Goal: Information Seeking & Learning: Check status

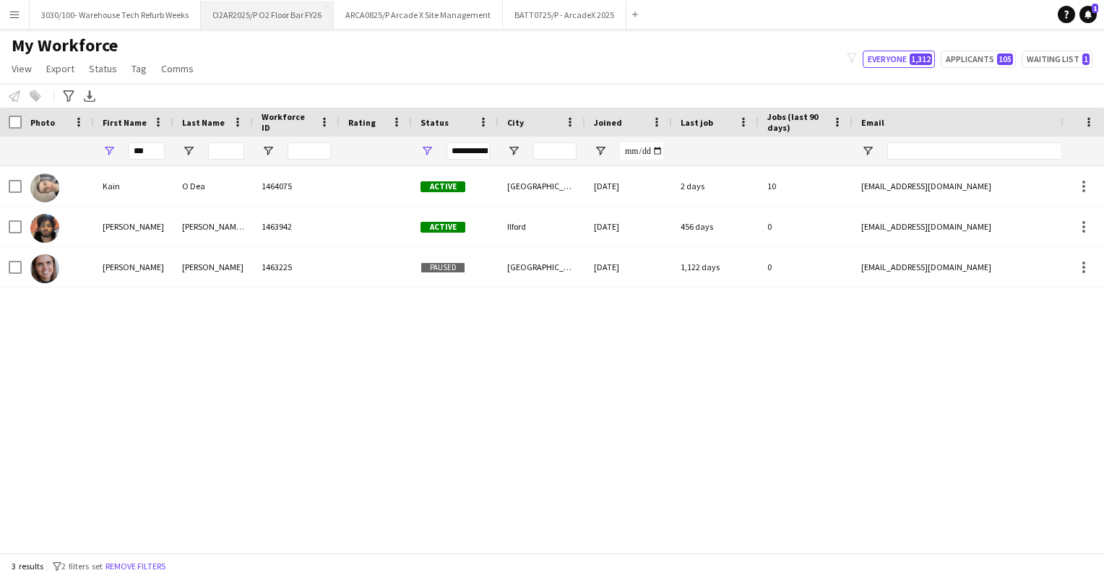
click at [290, 14] on button "O2AR2025/P O2 Floor Bar FY26 Close" at bounding box center [267, 15] width 133 height 28
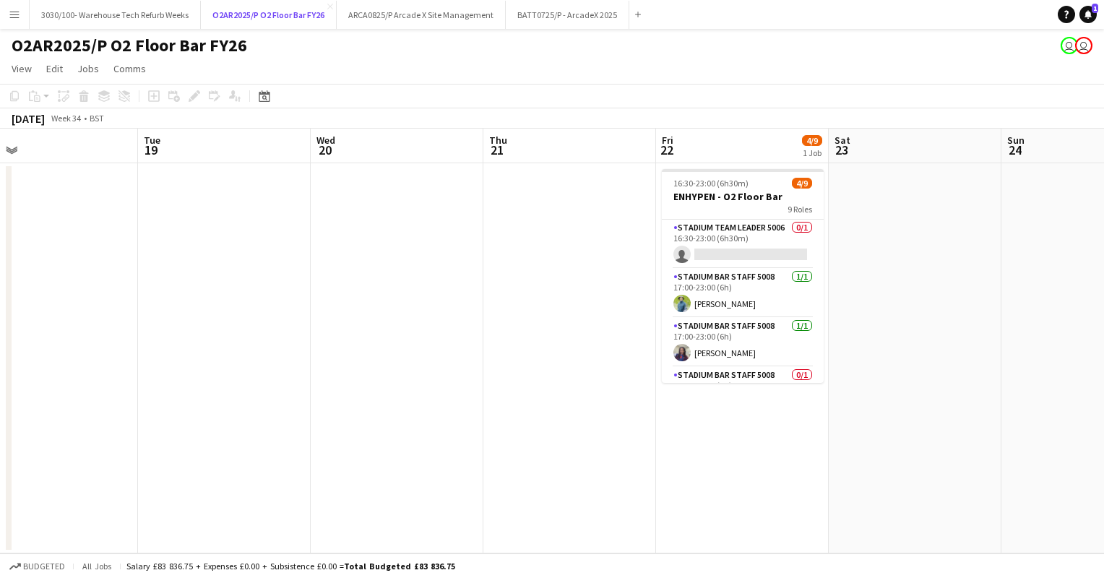
scroll to position [0, 553]
click at [747, 230] on app-card-role "Stadium Team Leader 5006 0/1 16:30-23:00 (6h30m) single-neutral-actions" at bounding box center [742, 244] width 162 height 49
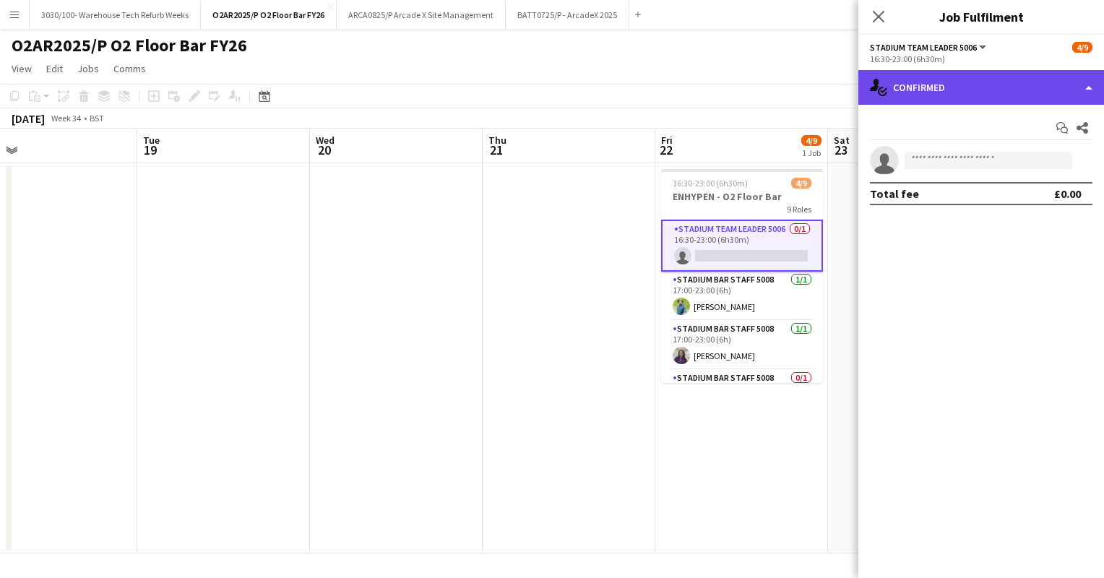
click at [1037, 98] on div "single-neutral-actions-check-2 Confirmed" at bounding box center [981, 87] width 246 height 35
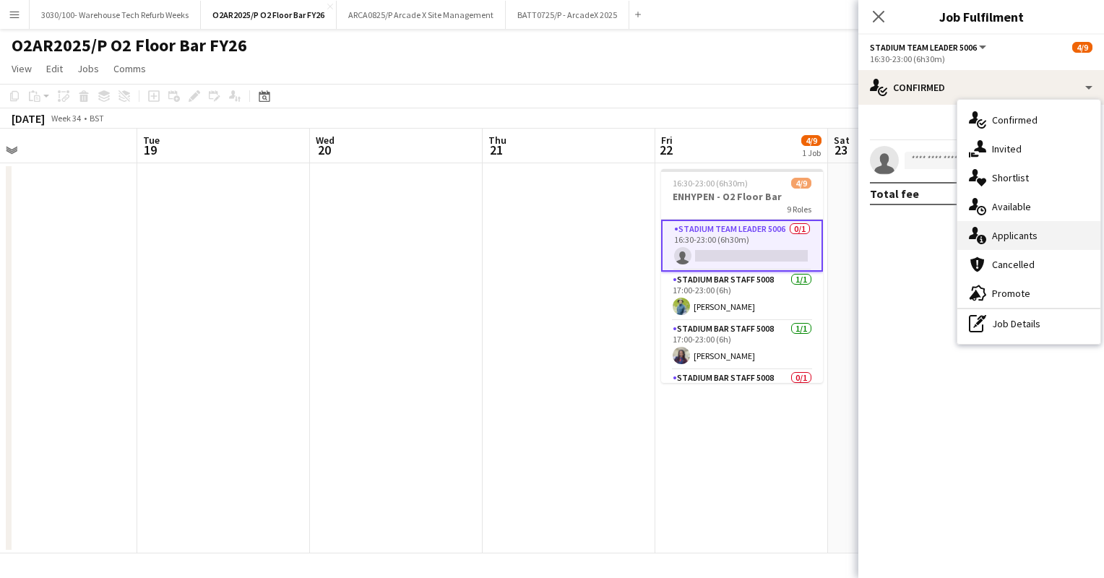
click at [1034, 238] on div "single-neutral-actions-information Applicants" at bounding box center [1028, 235] width 143 height 29
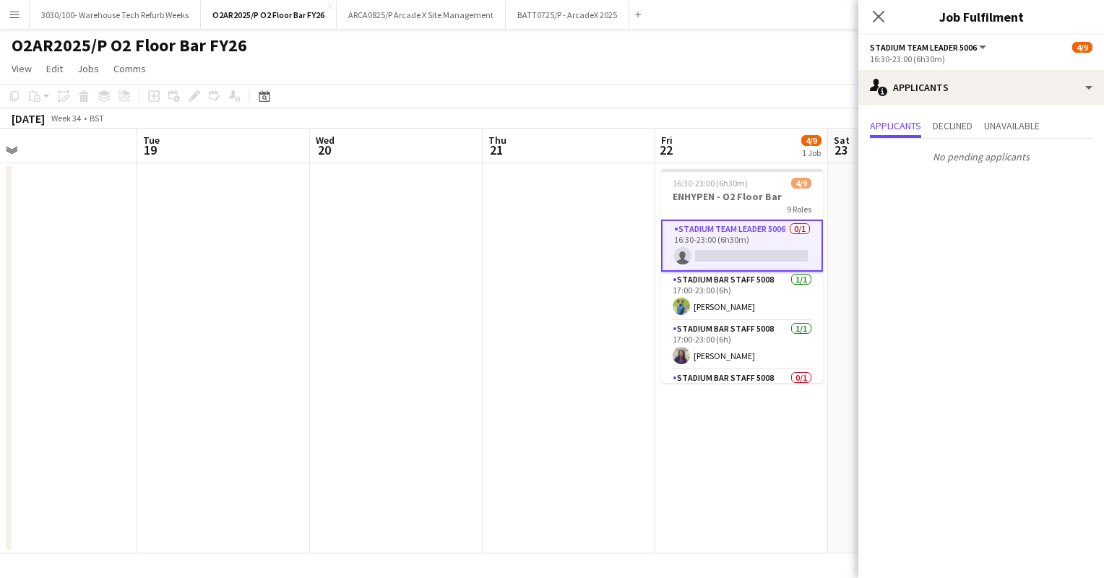
click at [784, 66] on app-page-menu "View Day view expanded Day view collapsed Month view Date picker Jump to [DATE]…" at bounding box center [552, 69] width 1104 height 27
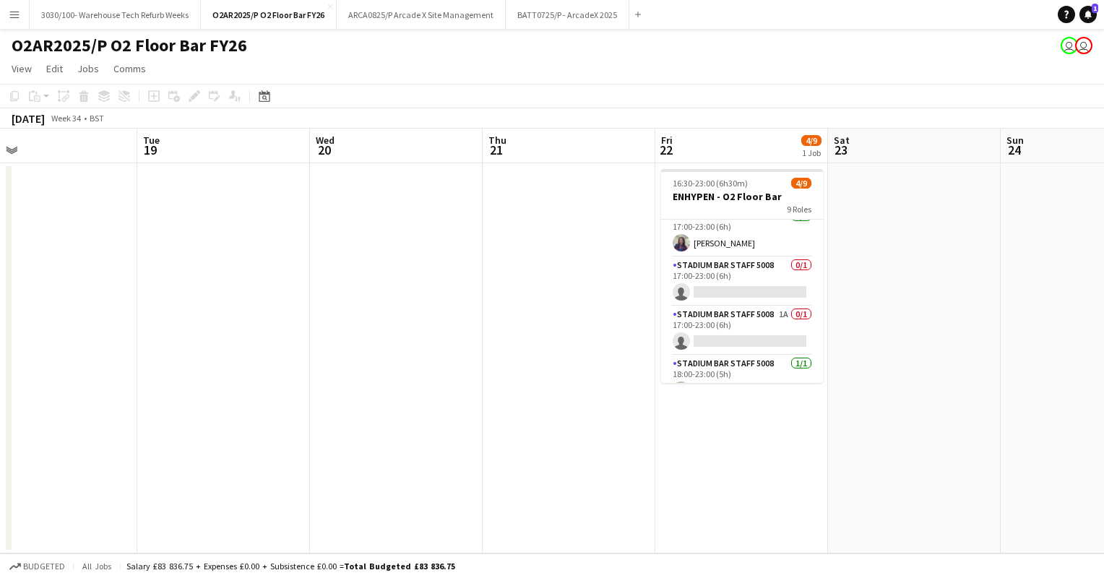
scroll to position [113, 0]
click at [743, 283] on app-card-role "Stadium Bar Staff 5008 0/1 17:00-23:00 (6h) single-neutral-actions" at bounding box center [742, 278] width 162 height 49
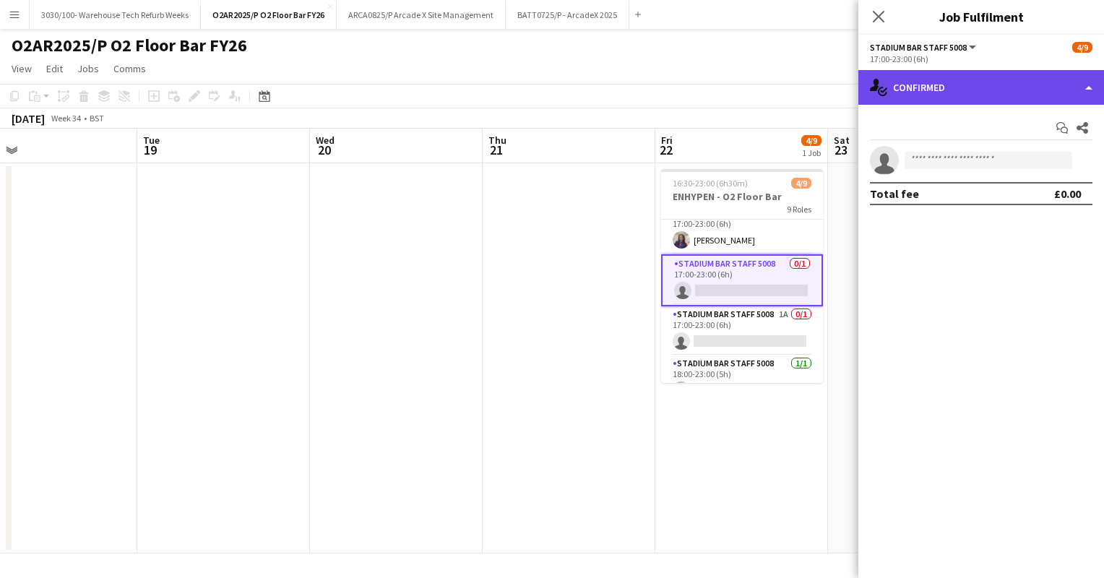
click at [1033, 89] on div "single-neutral-actions-check-2 Confirmed" at bounding box center [981, 87] width 246 height 35
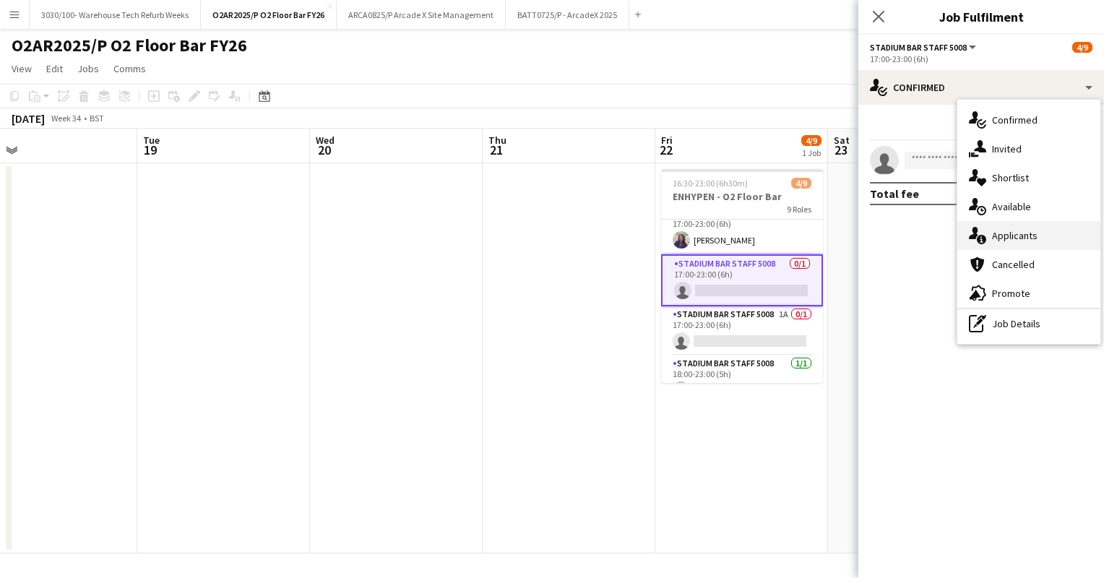
click at [1014, 235] on div "single-neutral-actions-information Applicants" at bounding box center [1028, 235] width 143 height 29
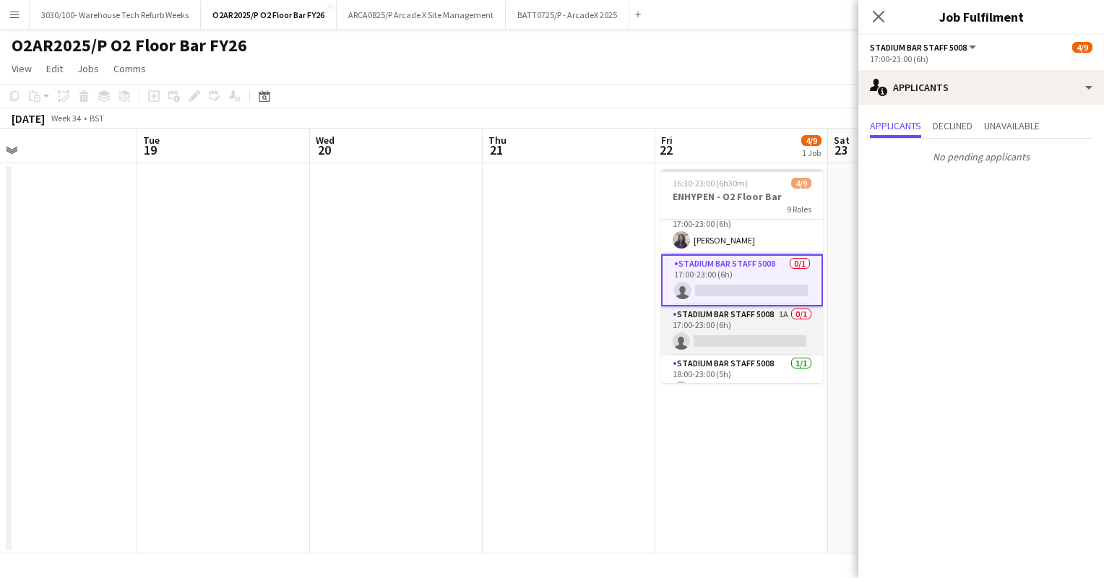
click at [743, 316] on app-card-role "Stadium Bar Staff 5008 1A 0/1 17:00-23:00 (6h) single-neutral-actions" at bounding box center [742, 330] width 162 height 49
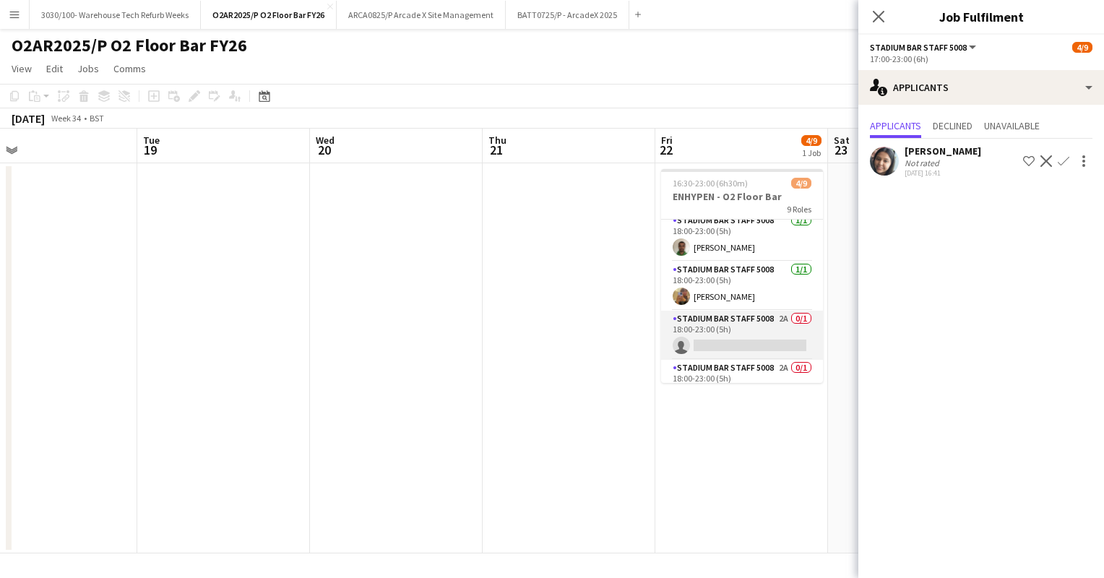
click at [743, 315] on app-card-role "Stadium Bar Staff 5008 2A 0/1 18:00-23:00 (5h) single-neutral-actions" at bounding box center [742, 335] width 162 height 49
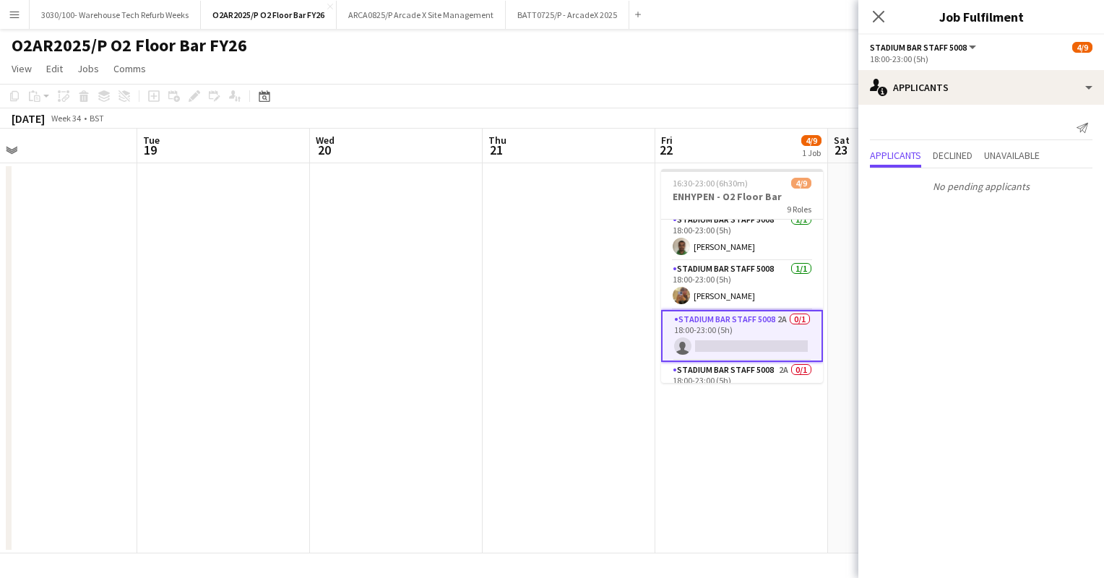
scroll to position [280, 0]
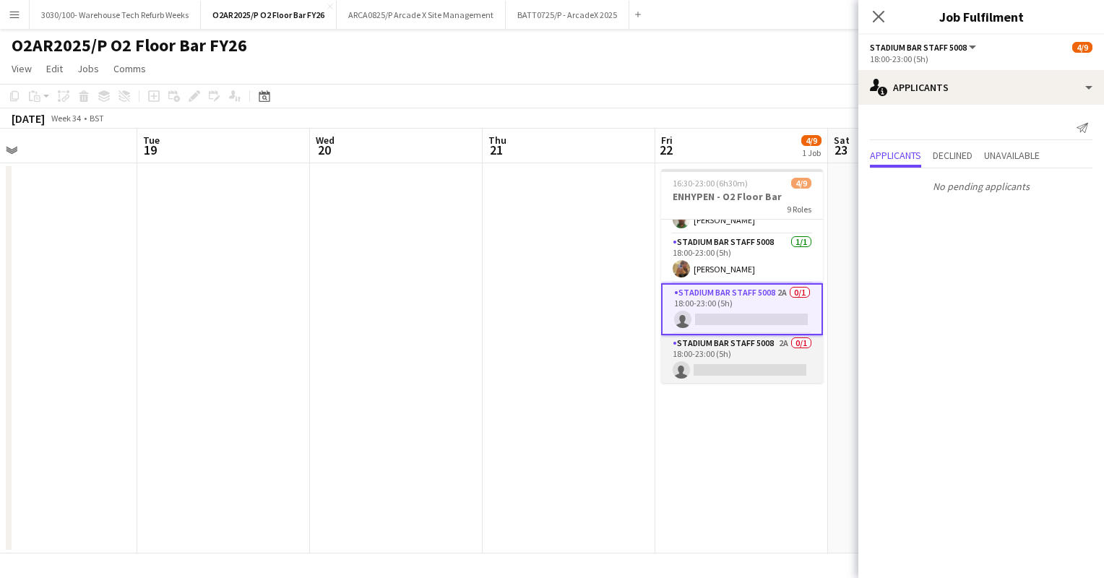
click at [723, 350] on app-card-role "Stadium Bar Staff 5008 2A 0/1 18:00-23:00 (5h) single-neutral-actions" at bounding box center [742, 359] width 162 height 49
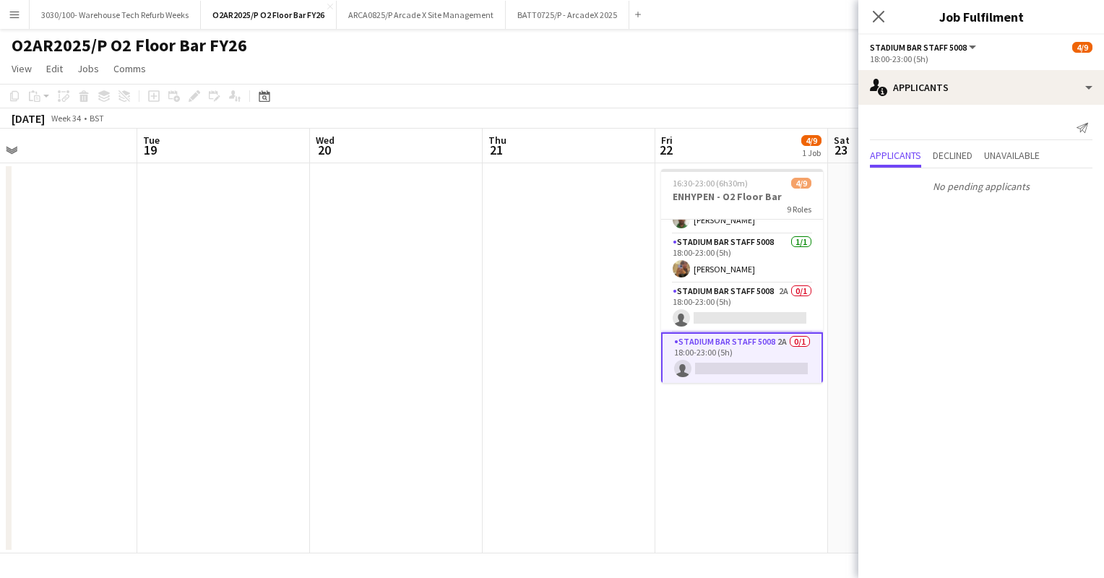
scroll to position [0, 0]
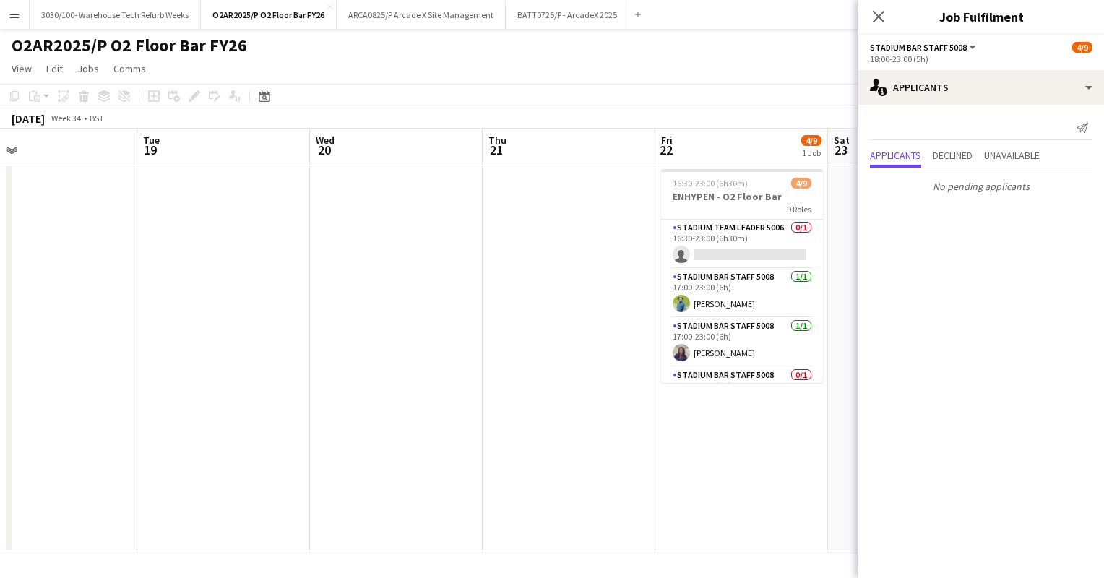
click at [702, 79] on app-page-menu "View Day view expanded Day view collapsed Month view Date picker Jump to [DATE]…" at bounding box center [552, 69] width 1104 height 27
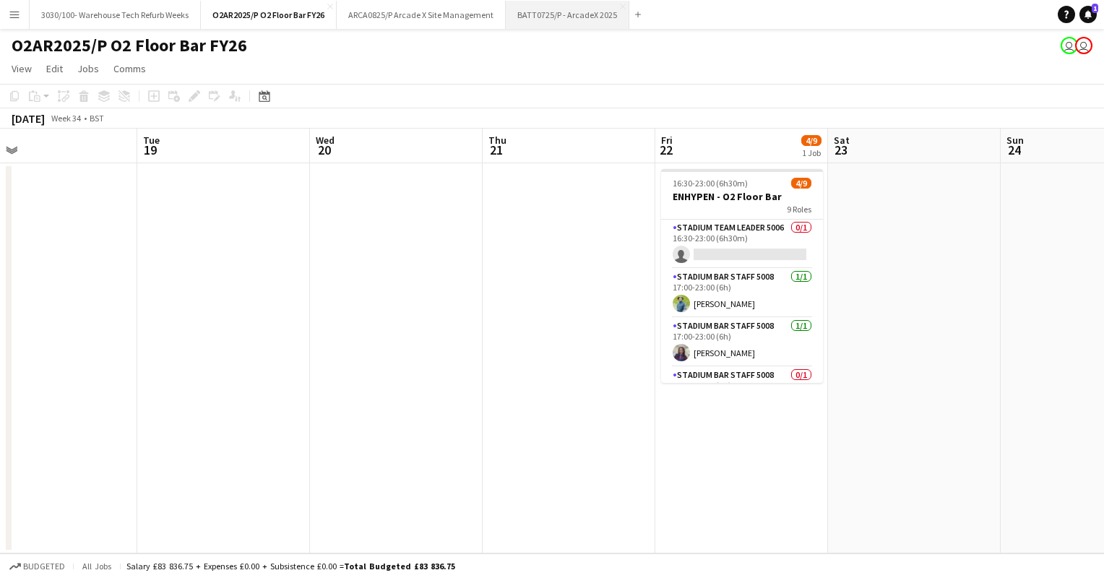
click at [558, 6] on button "BATT0725/P - ArcadeX 2025 Close" at bounding box center [568, 15] width 124 height 28
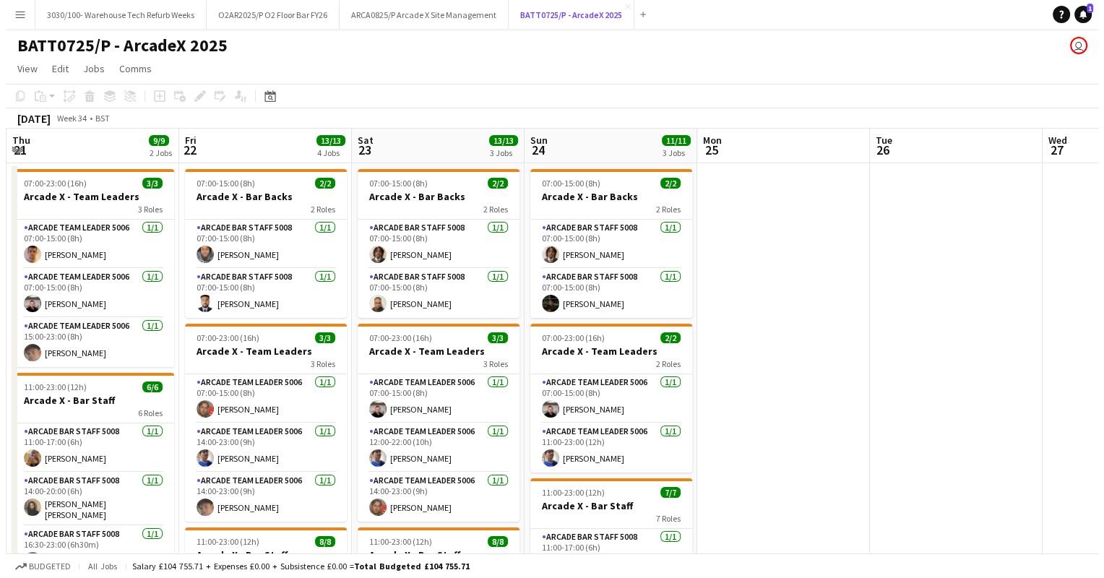
scroll to position [0, 517]
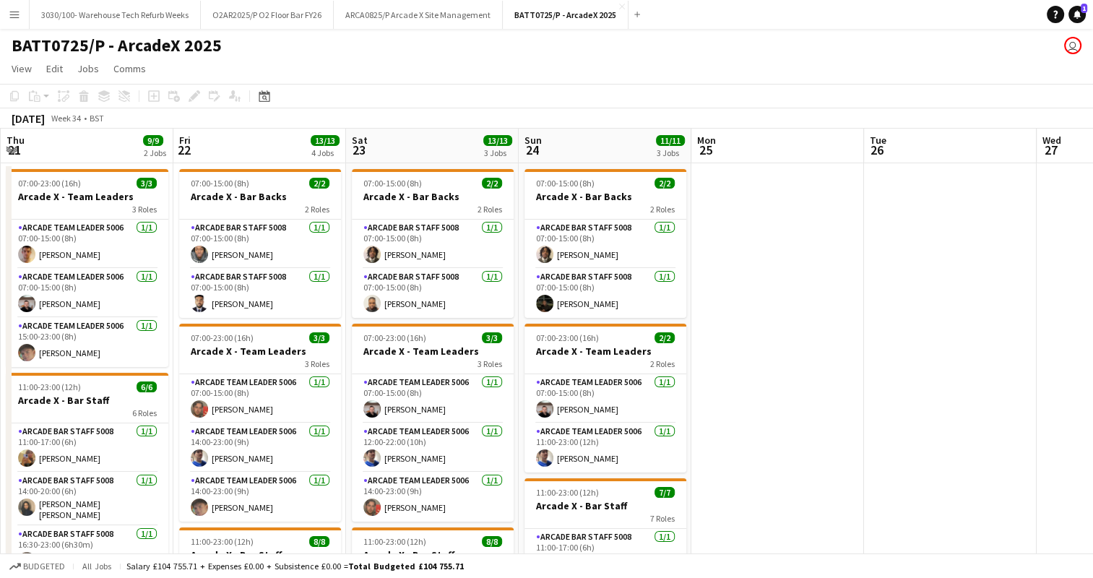
click at [17, 12] on app-icon "Menu" at bounding box center [15, 15] width 12 height 12
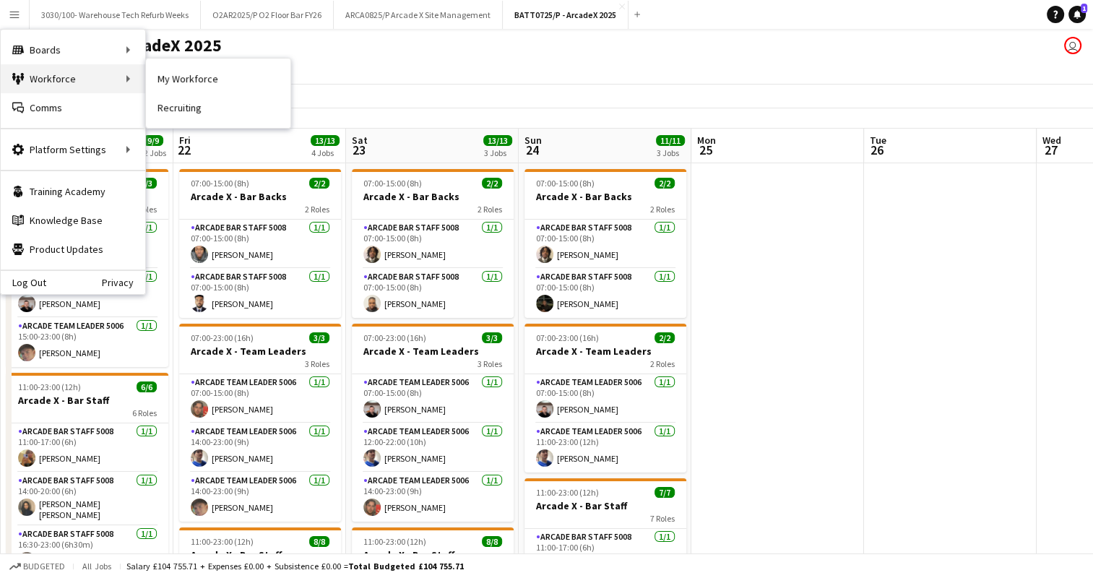
click at [73, 78] on div "Workforce Workforce" at bounding box center [73, 78] width 144 height 29
click at [194, 80] on link "My Workforce" at bounding box center [218, 78] width 144 height 29
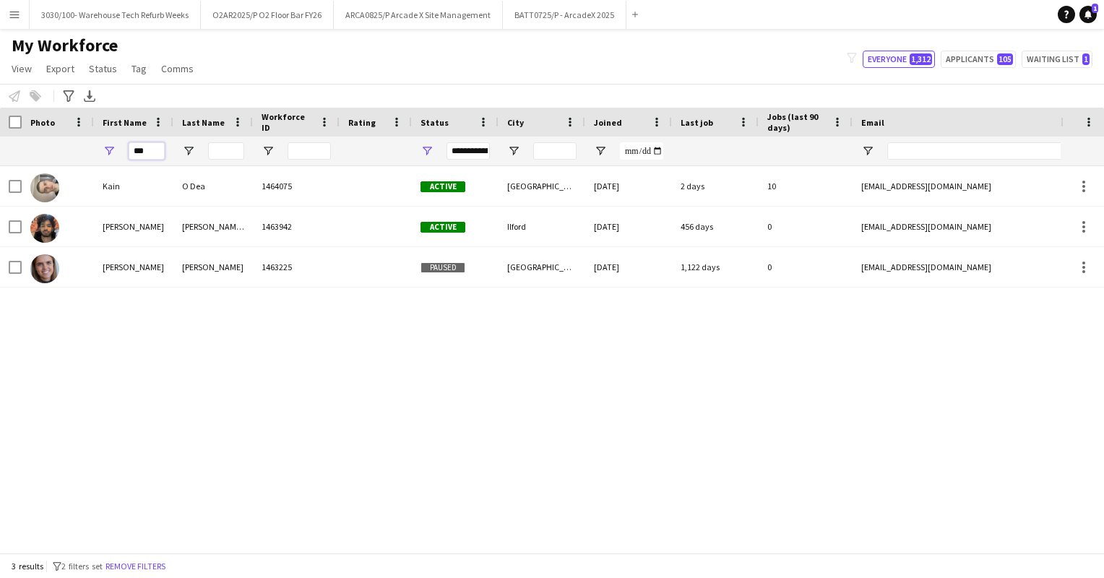
click at [148, 147] on input "***" at bounding box center [147, 150] width 36 height 17
type input "*"
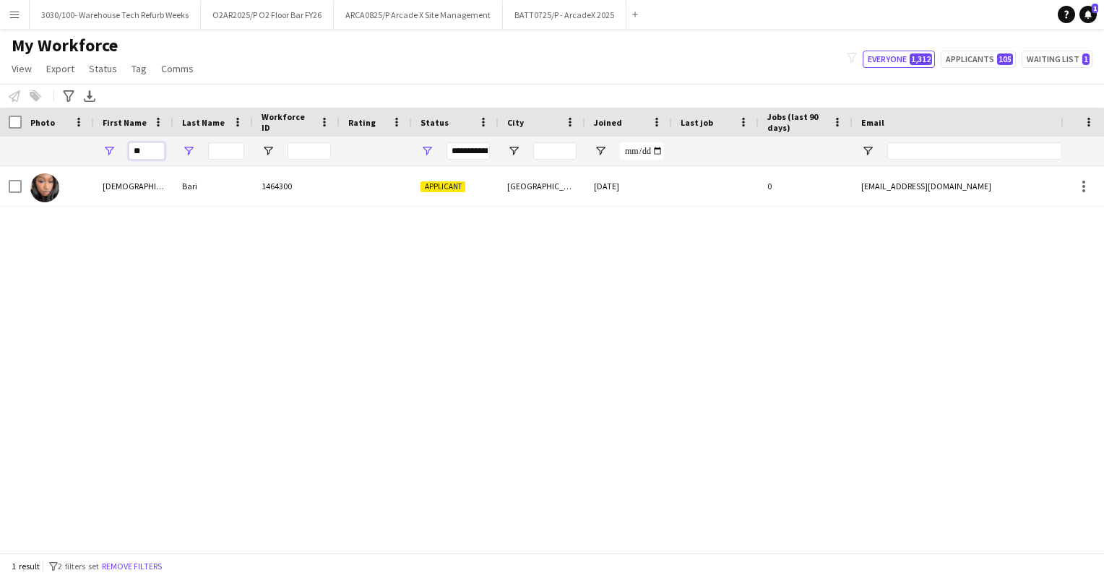
type input "*"
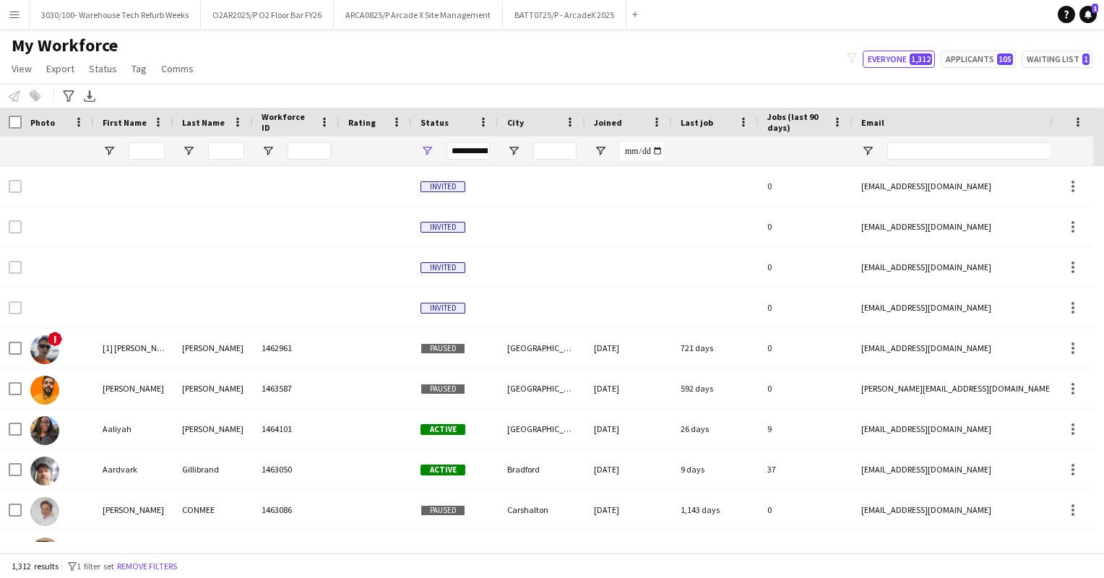
click at [417, 61] on div "My Workforce View Views Default view Details New Starters New starters report N…" at bounding box center [552, 59] width 1104 height 49
click at [459, 68] on div "My Workforce View Views Default view Details New Starters New starters report N…" at bounding box center [552, 59] width 1104 height 49
click at [667, 8] on app-navbar "Menu Boards Boards Boards All jobs Status Workforce Workforce My Workforce Recr…" at bounding box center [552, 14] width 1104 height 29
click at [545, 14] on button "BATT0725/P - ArcadeX 2025 Close" at bounding box center [565, 15] width 124 height 28
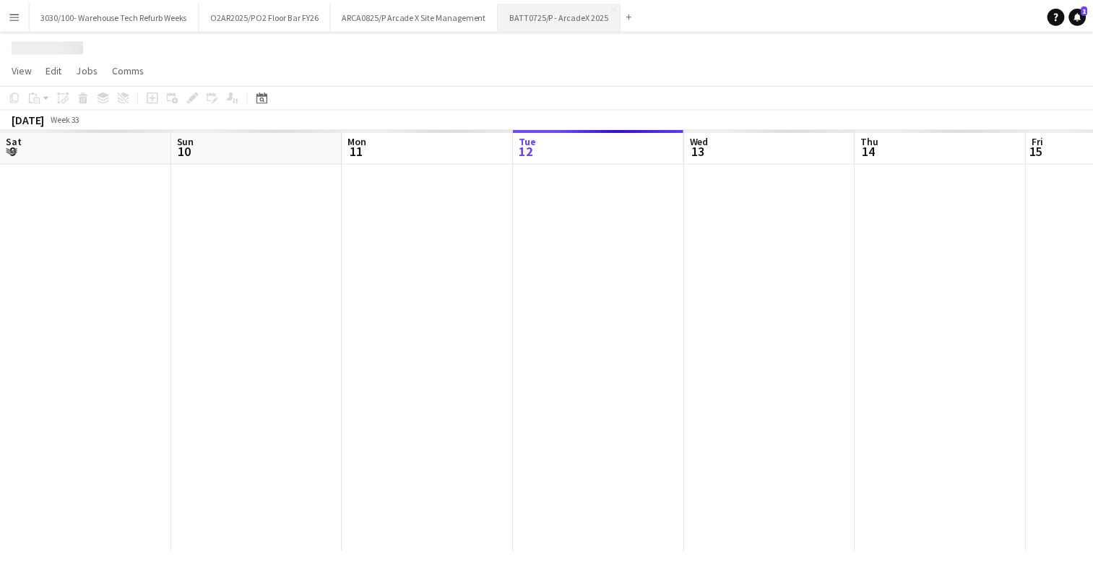
scroll to position [0, 345]
